Goal: Transaction & Acquisition: Obtain resource

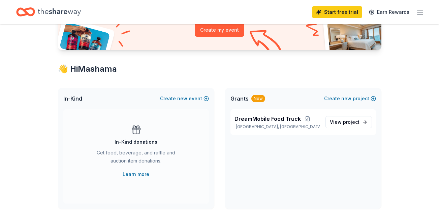
scroll to position [90, 0]
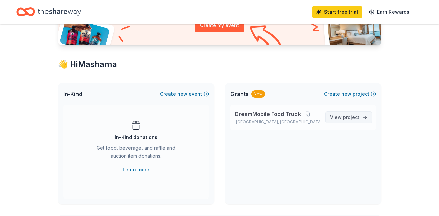
click at [355, 117] on span "project" at bounding box center [351, 118] width 17 height 6
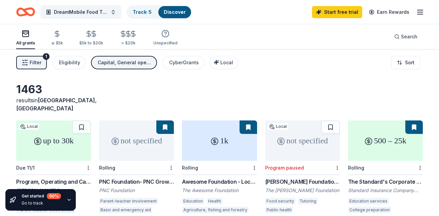
click at [40, 138] on icon at bounding box center [38, 142] width 8 height 8
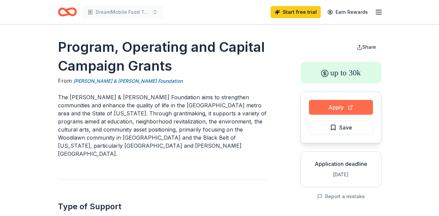
click at [326, 104] on button "Apply" at bounding box center [341, 107] width 64 height 15
